Goal: Task Accomplishment & Management: Manage account settings

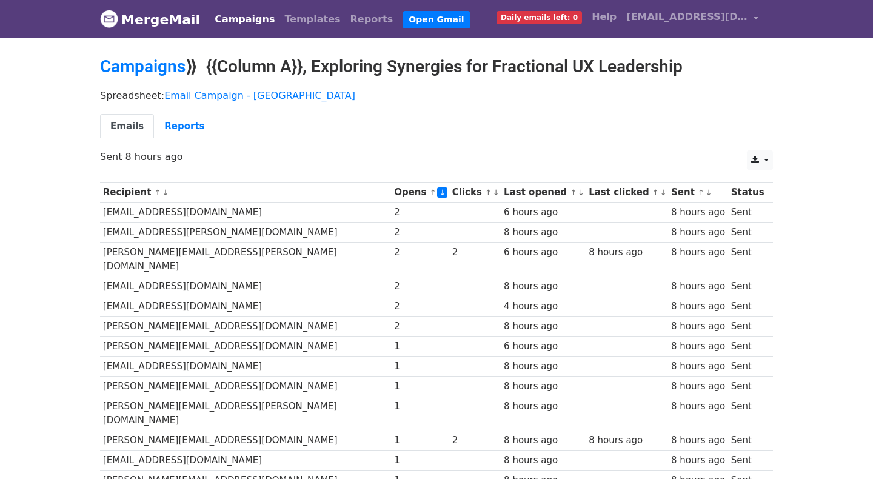
click at [577, 194] on link "↓" at bounding box center [580, 192] width 7 height 9
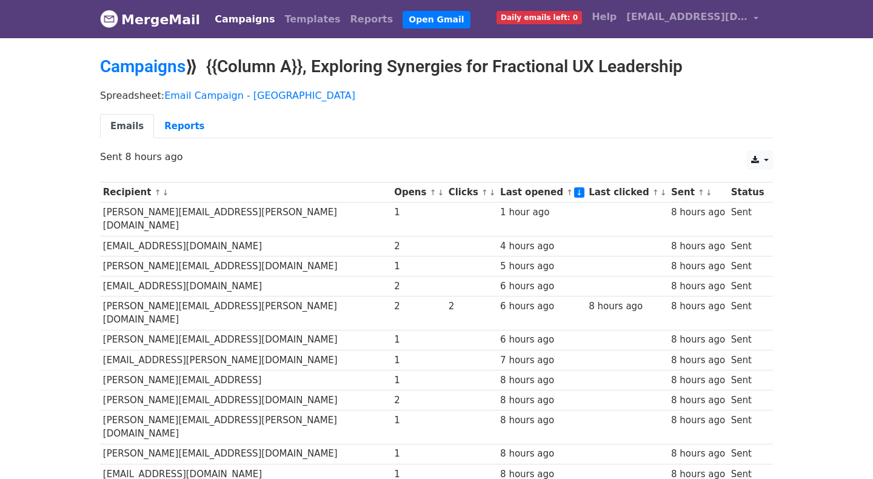
click at [566, 191] on small "↑ ↓" at bounding box center [574, 192] width 16 height 9
click at [566, 193] on link "↑" at bounding box center [569, 192] width 7 height 9
